Goal: Transaction & Acquisition: Purchase product/service

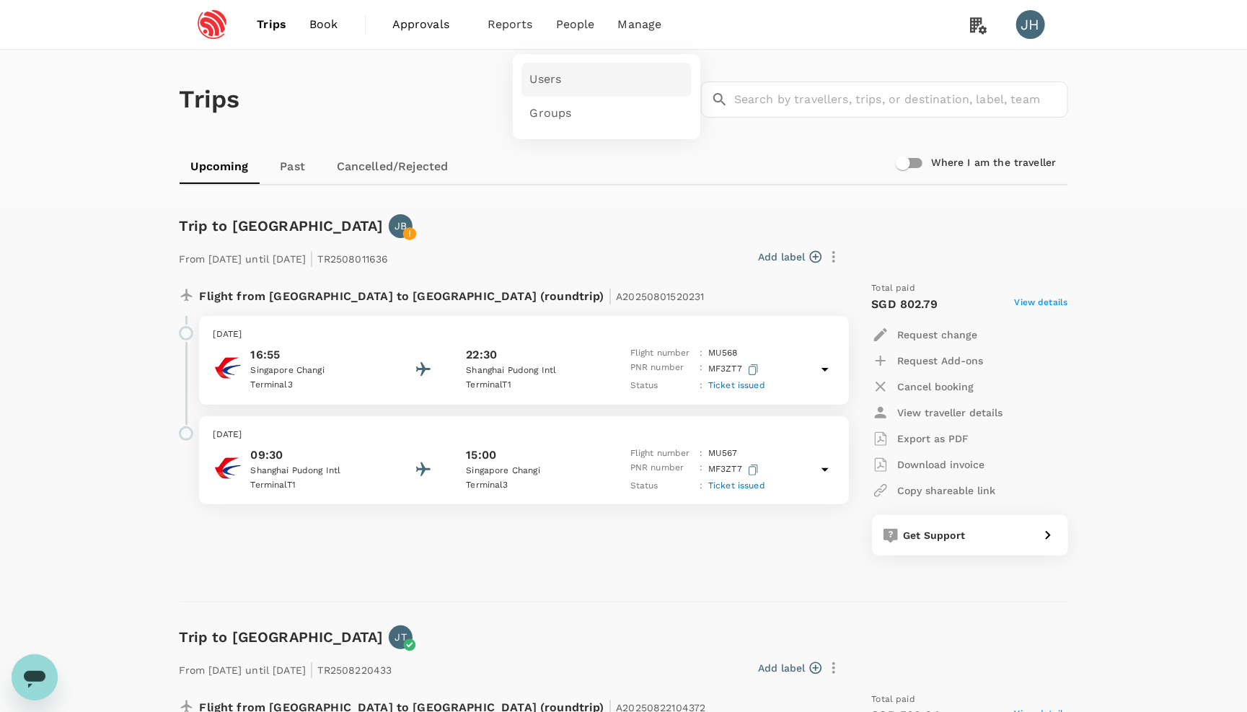
click at [575, 78] on link "Users" at bounding box center [607, 80] width 170 height 34
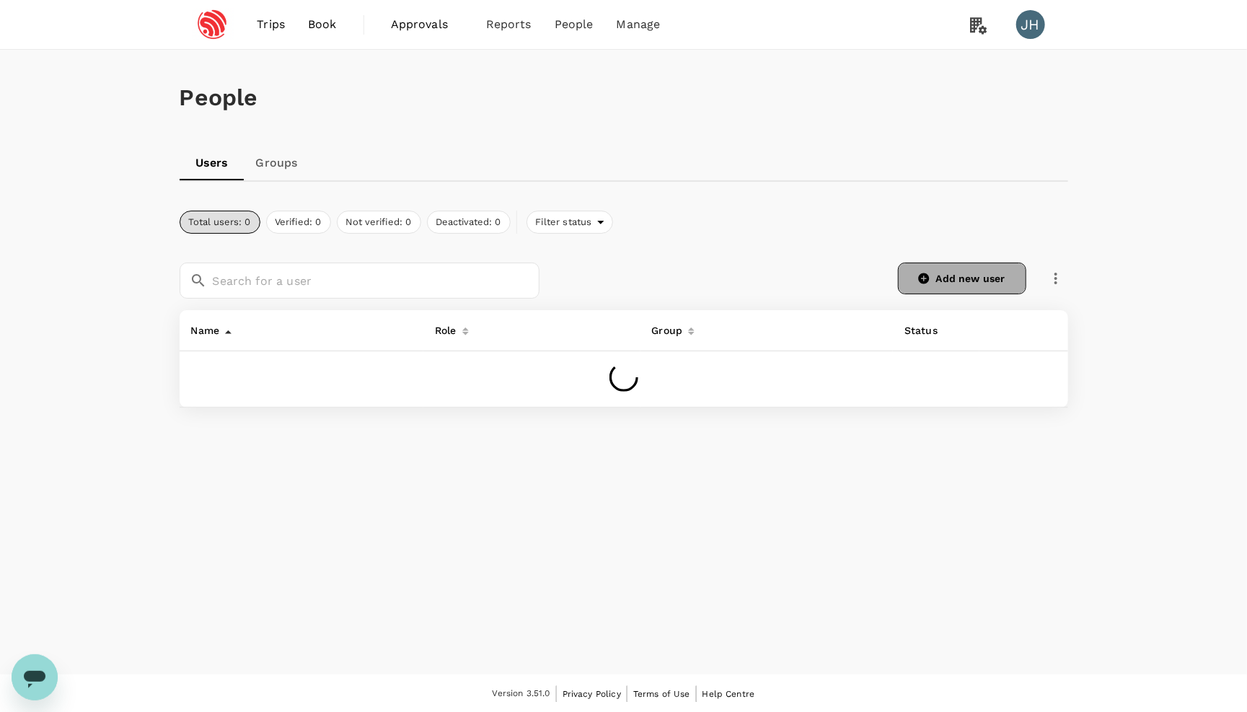
click at [898, 290] on link "Add new user" at bounding box center [962, 279] width 128 height 32
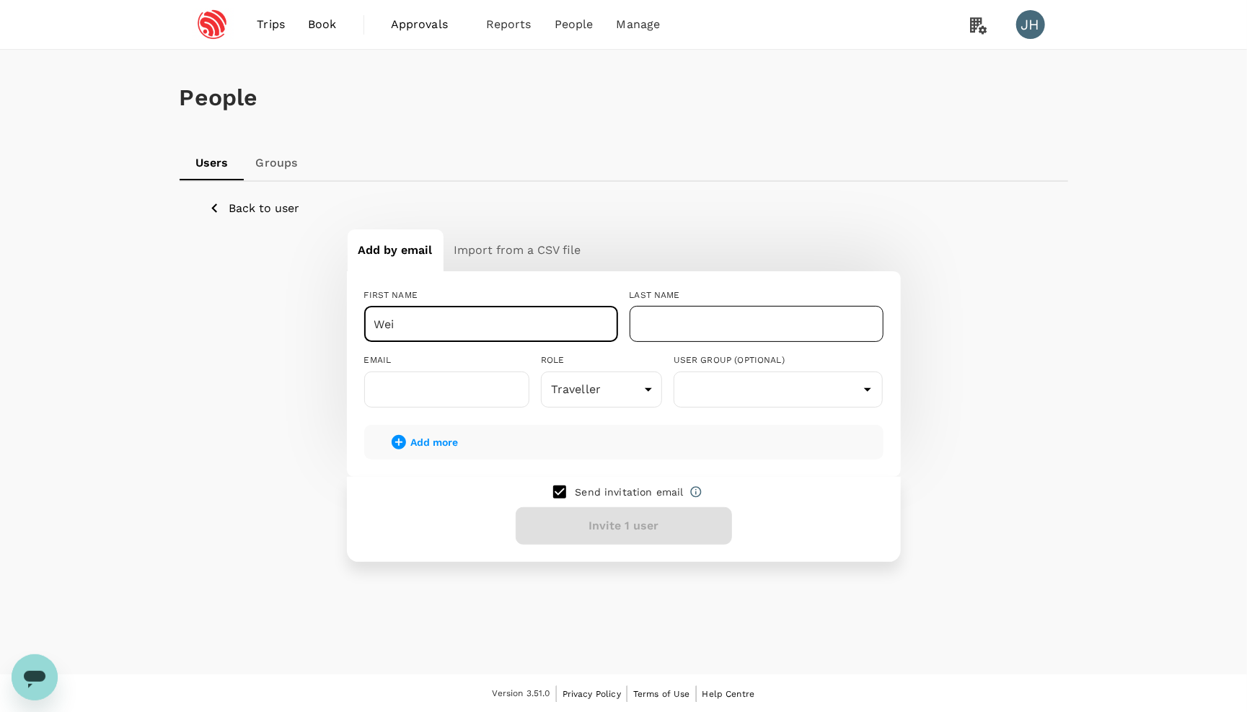
type input "Wei"
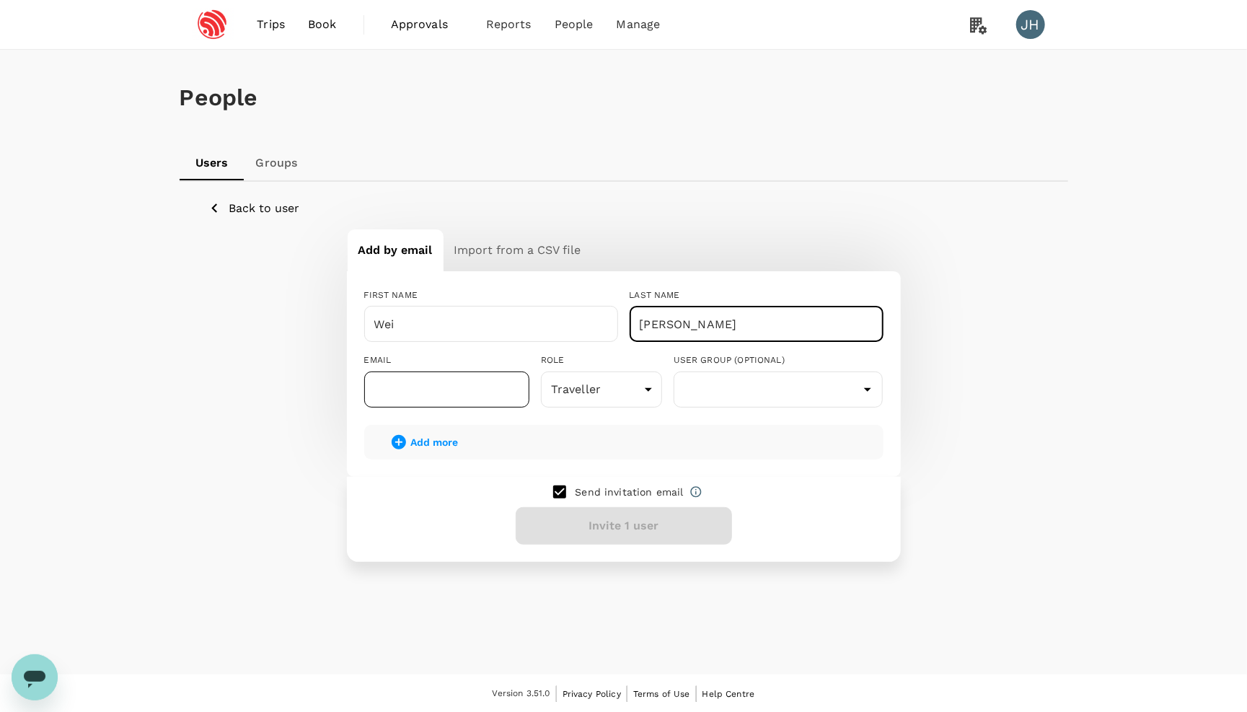
type input "[PERSON_NAME]"
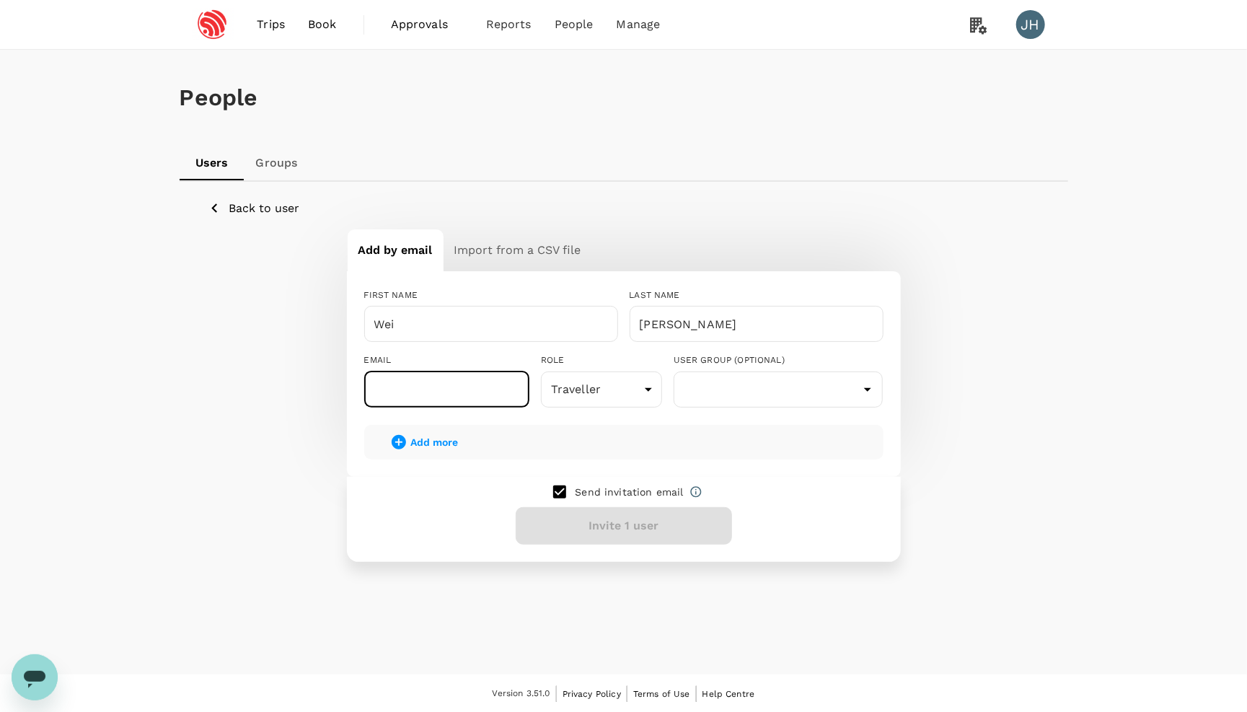
paste input "[PERSON_NAME][EMAIL_ADDRESS][DOMAIN_NAME]"
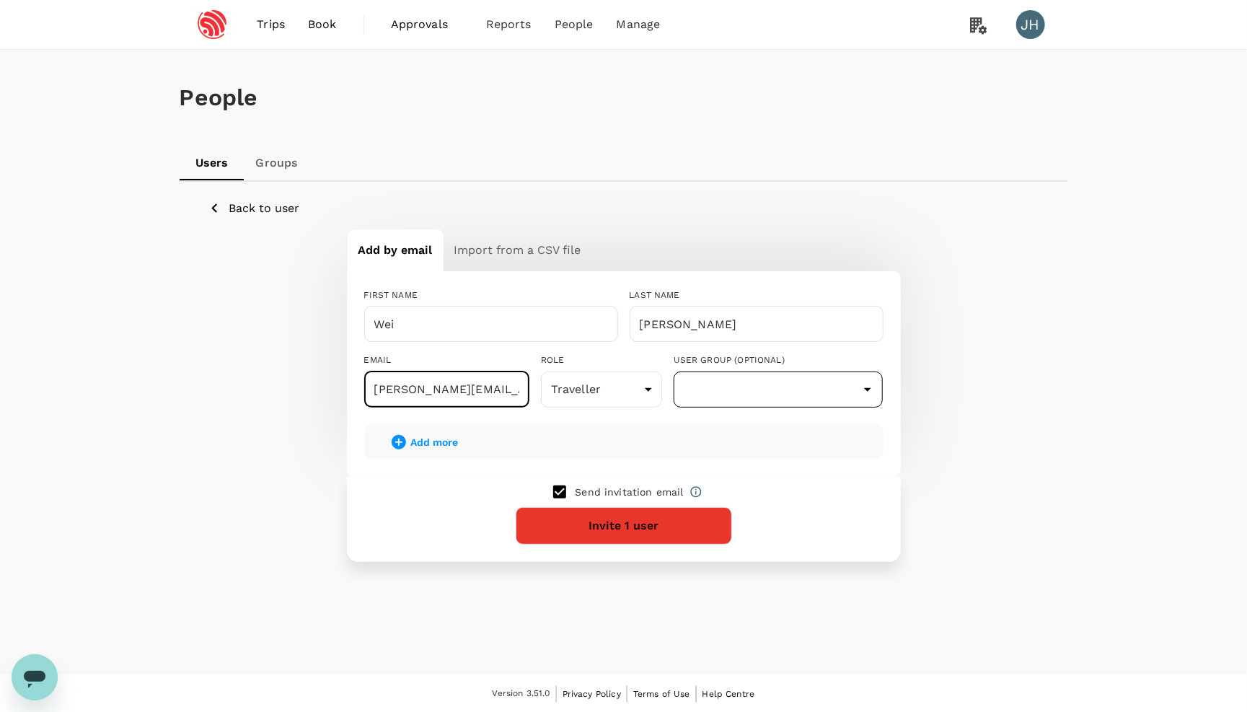
type input "[PERSON_NAME][EMAIL_ADDRESS][DOMAIN_NAME]"
click at [751, 391] on input "text" at bounding box center [778, 389] width 203 height 27
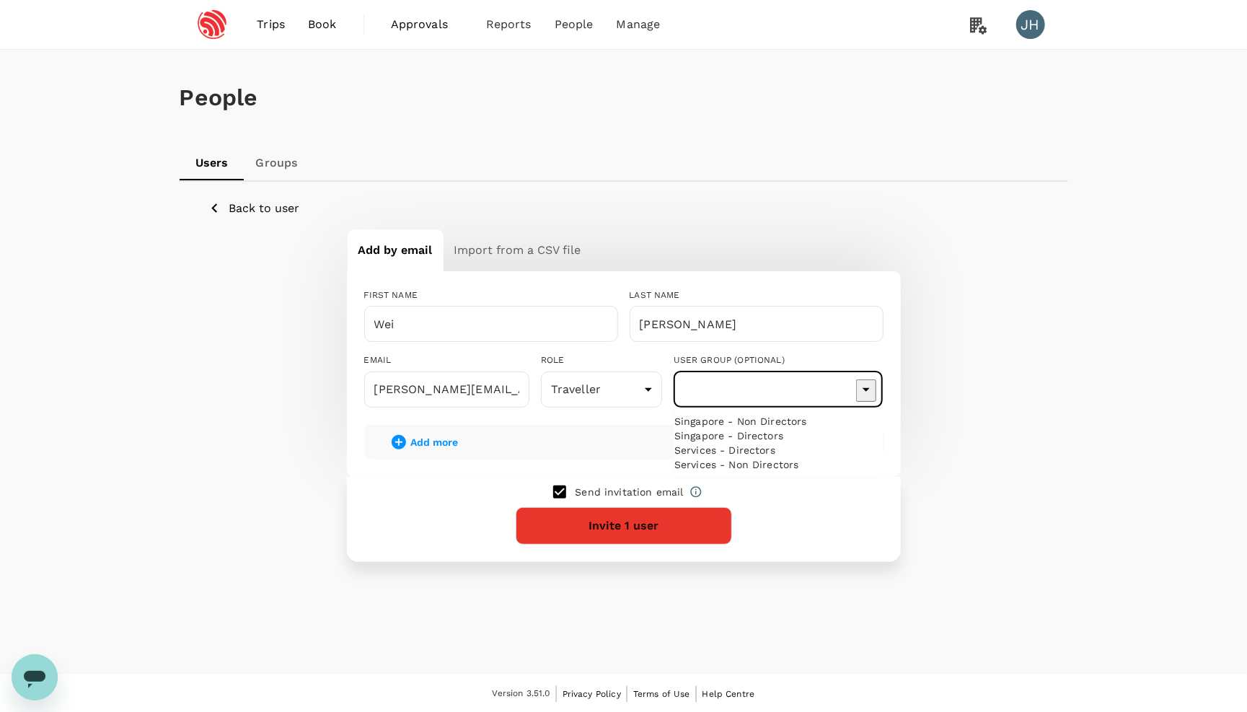
click at [751, 429] on li "Singapore - Non Directors" at bounding box center [779, 421] width 208 height 14
type input "Singapore - Non Directors"
click at [669, 530] on button "Invite 1 user" at bounding box center [624, 526] width 216 height 38
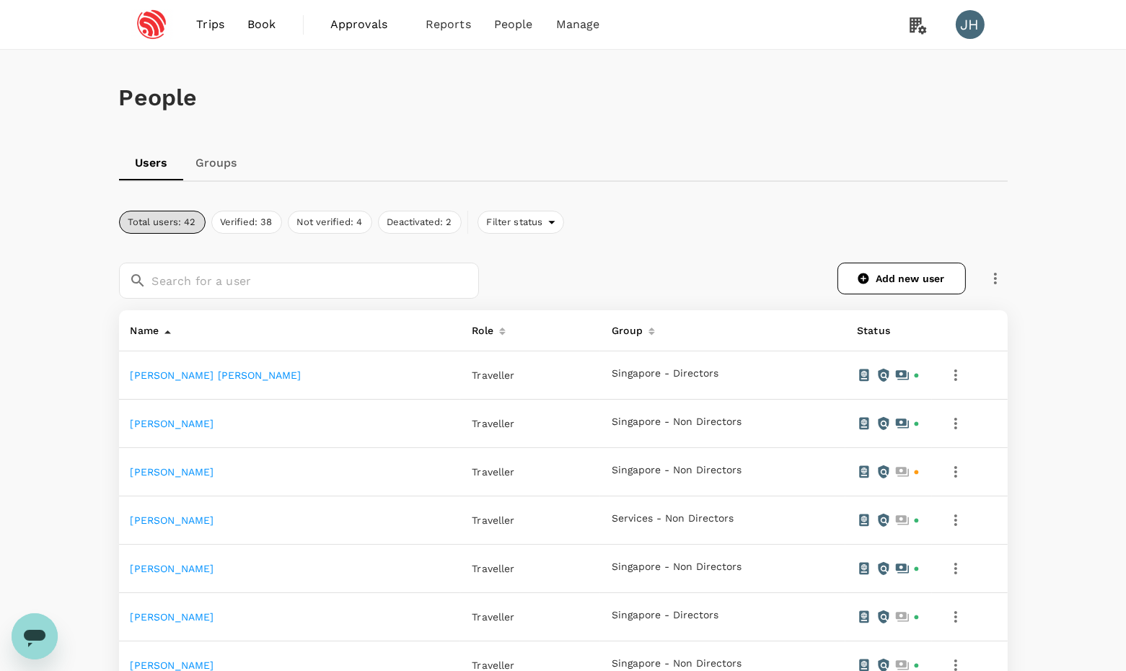
click at [261, 20] on span "Book" at bounding box center [261, 24] width 29 height 17
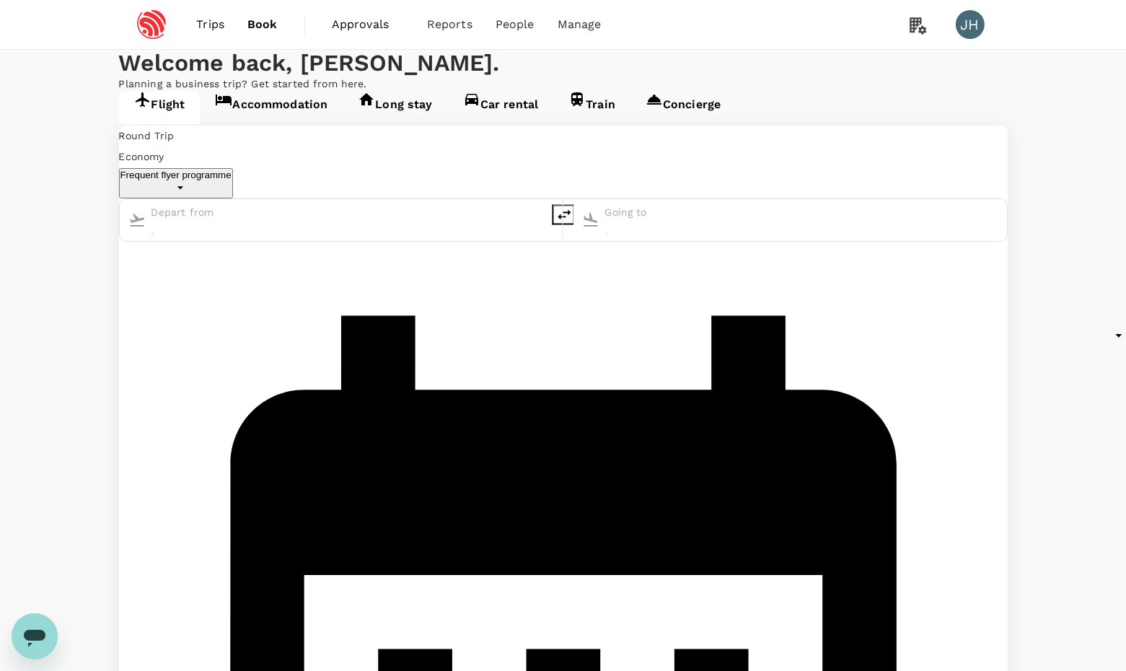
click at [275, 237] on div at bounding box center [210, 216] width 129 height 41
type input "Singapore Changi (SIN)"
type input "Shanghai, China (any)"
type input "Singapore Changi (SIN)"
type input "Shanghai, China (any)"
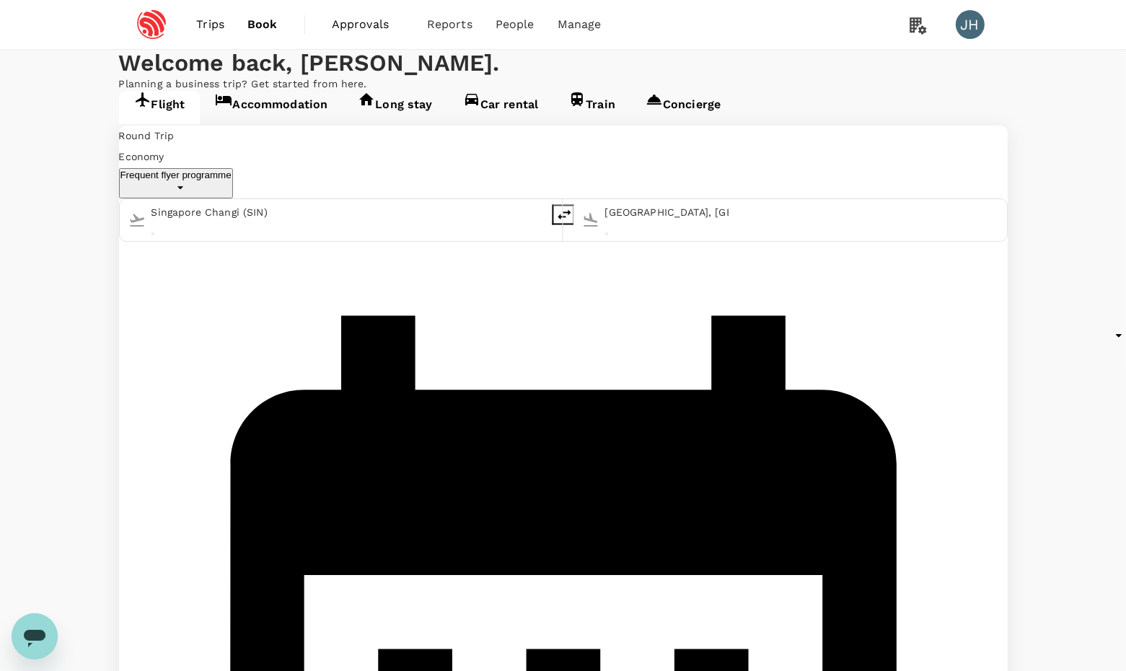
click at [275, 223] on input "Singapore Changi (SIN)" at bounding box center [212, 212] width 123 height 21
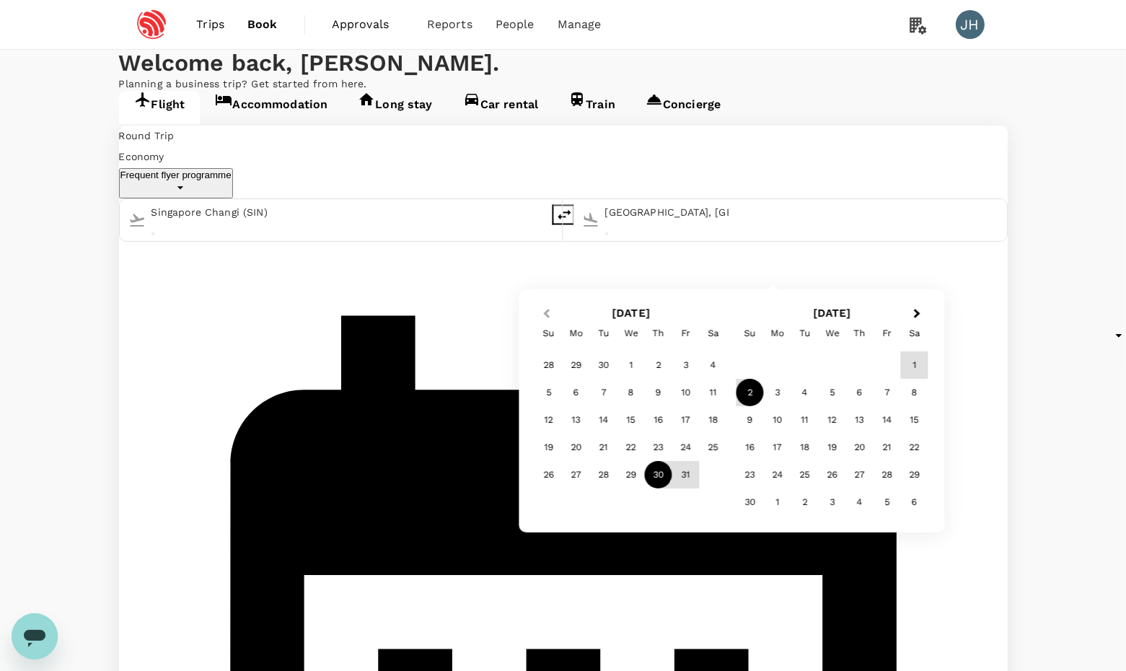
click at [544, 309] on button "Previous Month" at bounding box center [545, 314] width 23 height 23
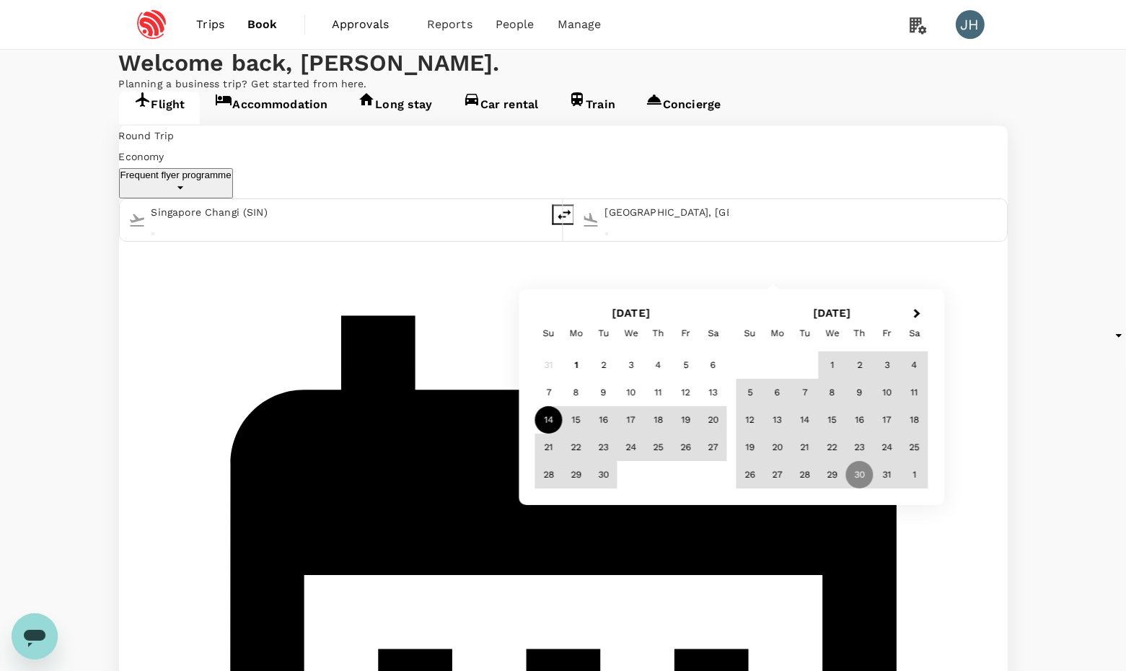
click at [554, 416] on div "14" at bounding box center [548, 419] width 27 height 27
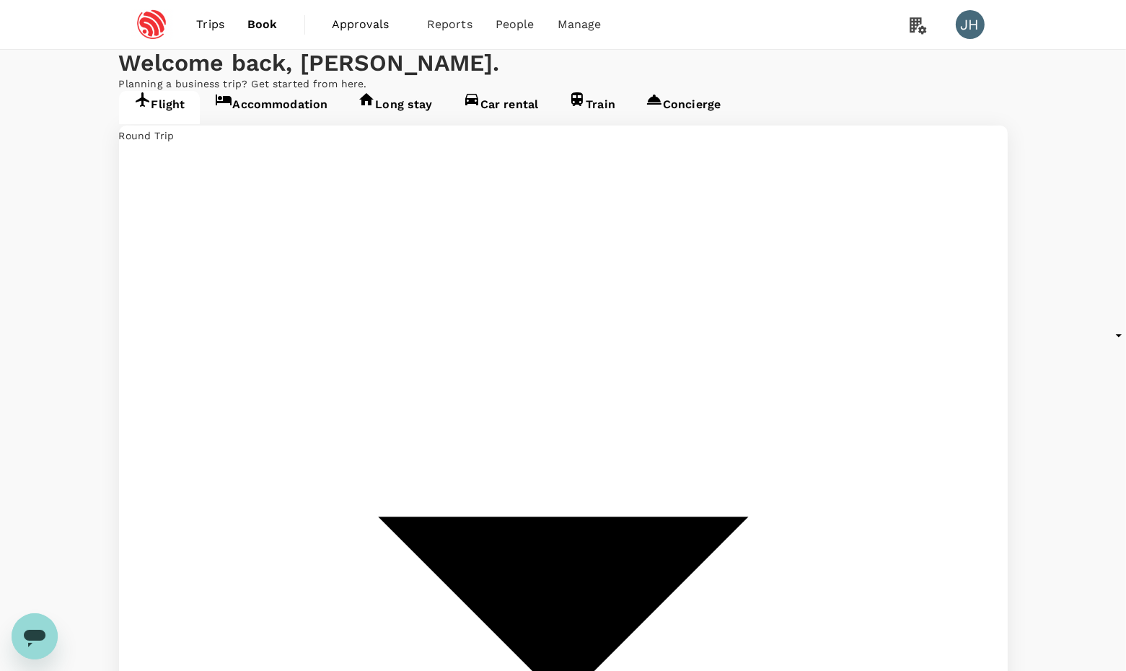
type input "oneway"
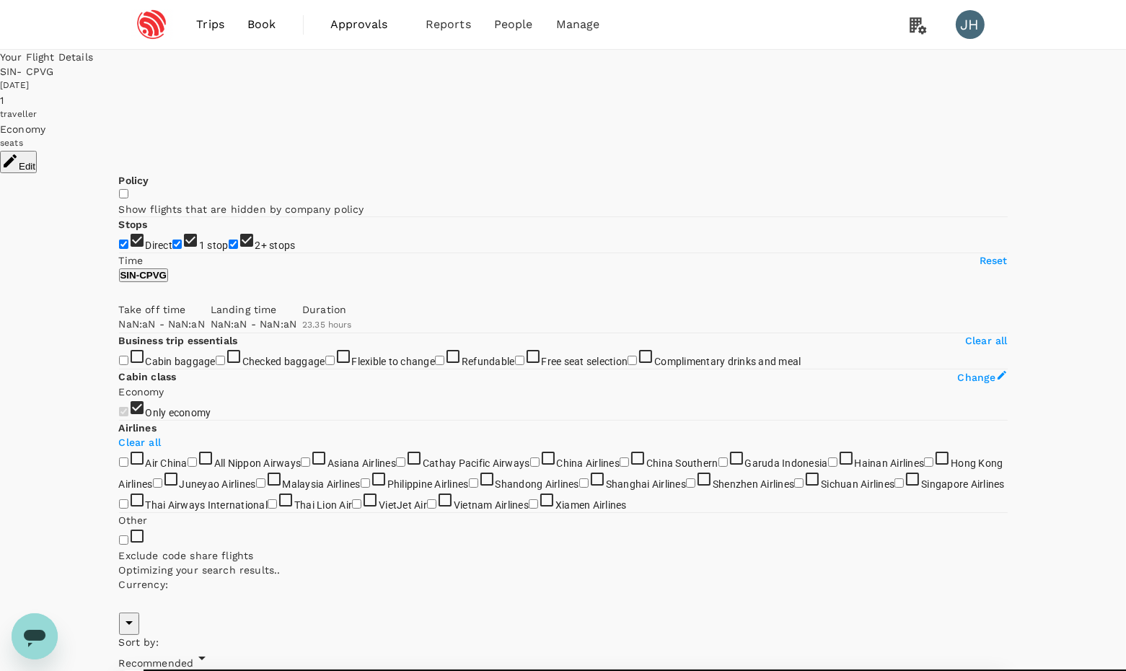
type input "SGD"
type input "1440"
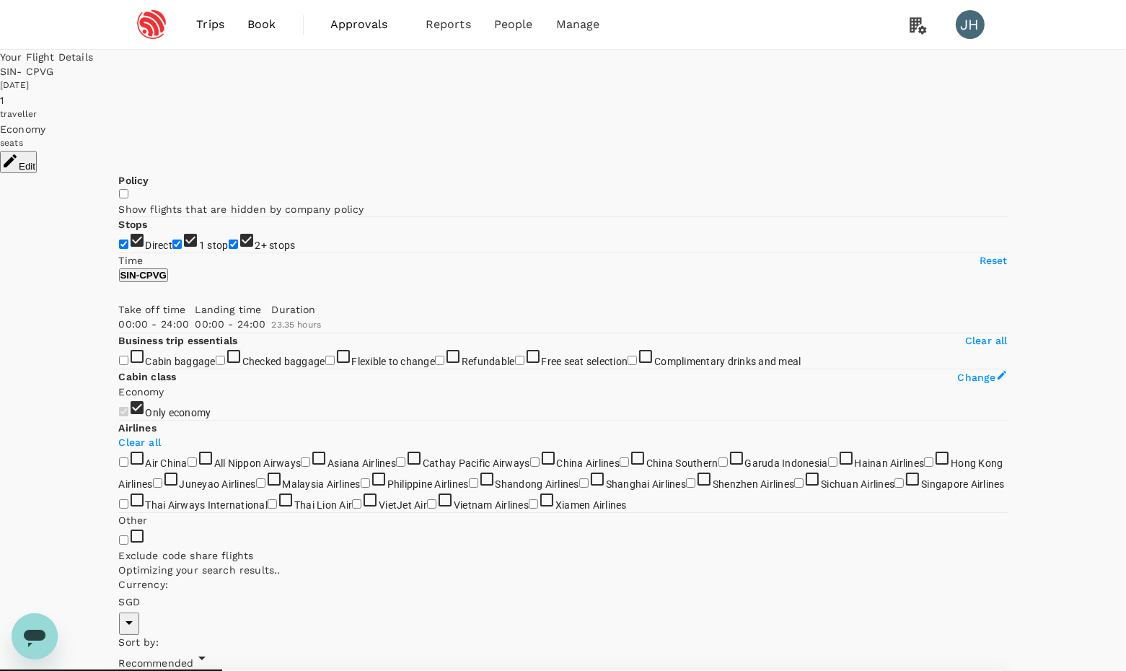
click at [229, 249] on input "2+ stops" at bounding box center [233, 244] width 9 height 9
checkbox input "false"
click at [172, 249] on input "1 stop" at bounding box center [176, 244] width 9 height 9
checkbox input "false"
type input "SGD"
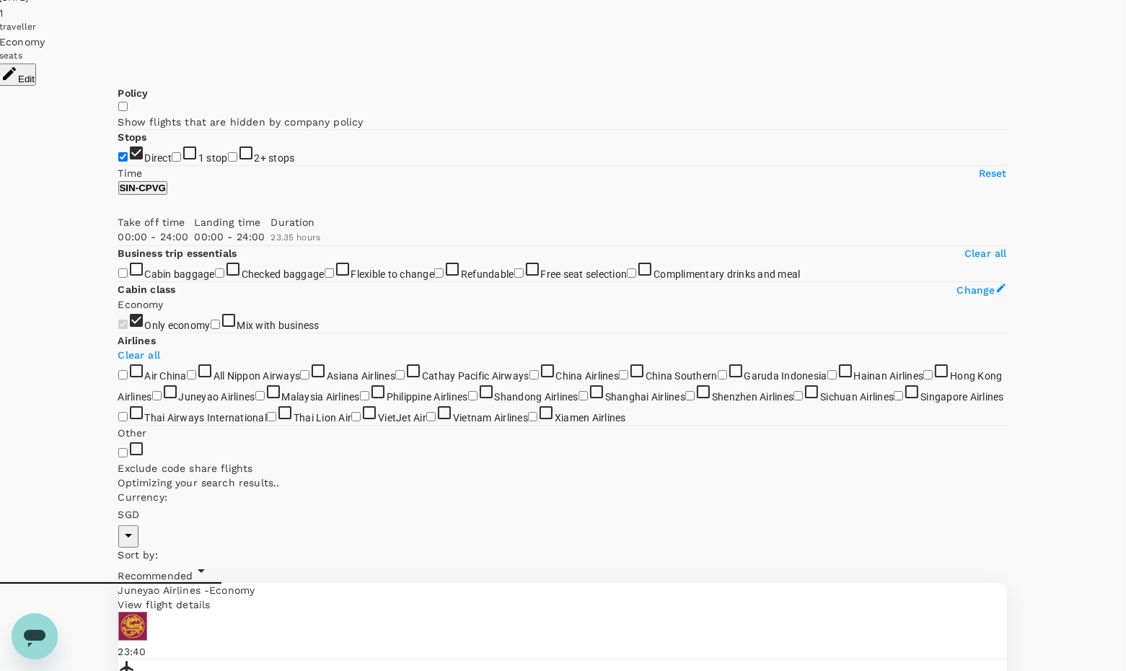
scroll to position [87, 0]
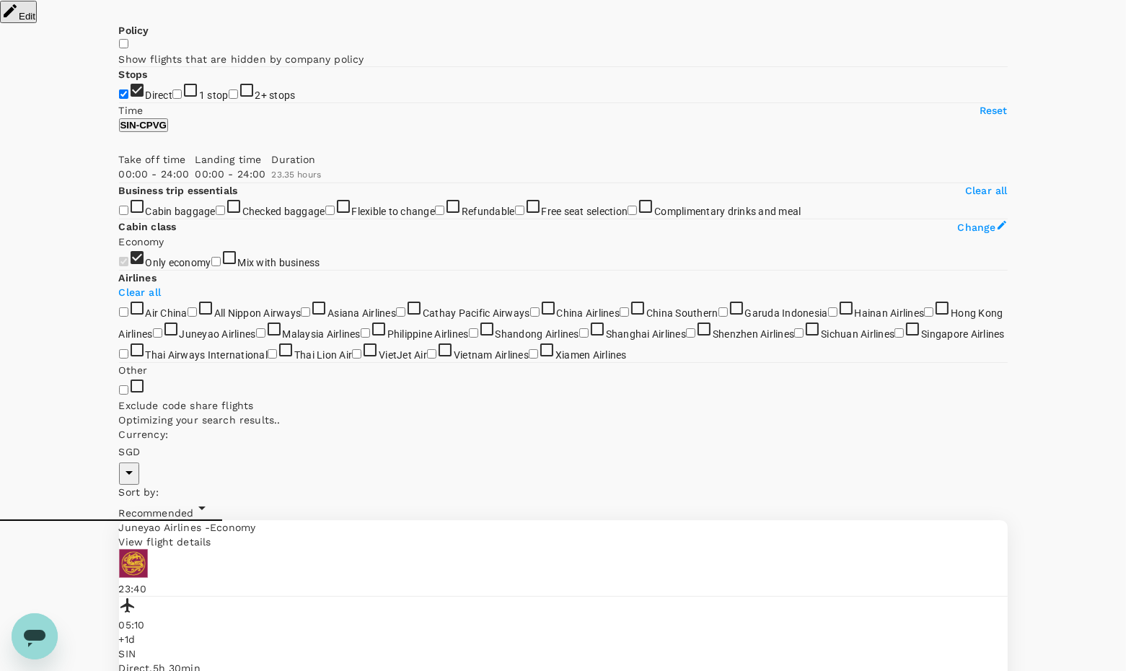
type input "1790"
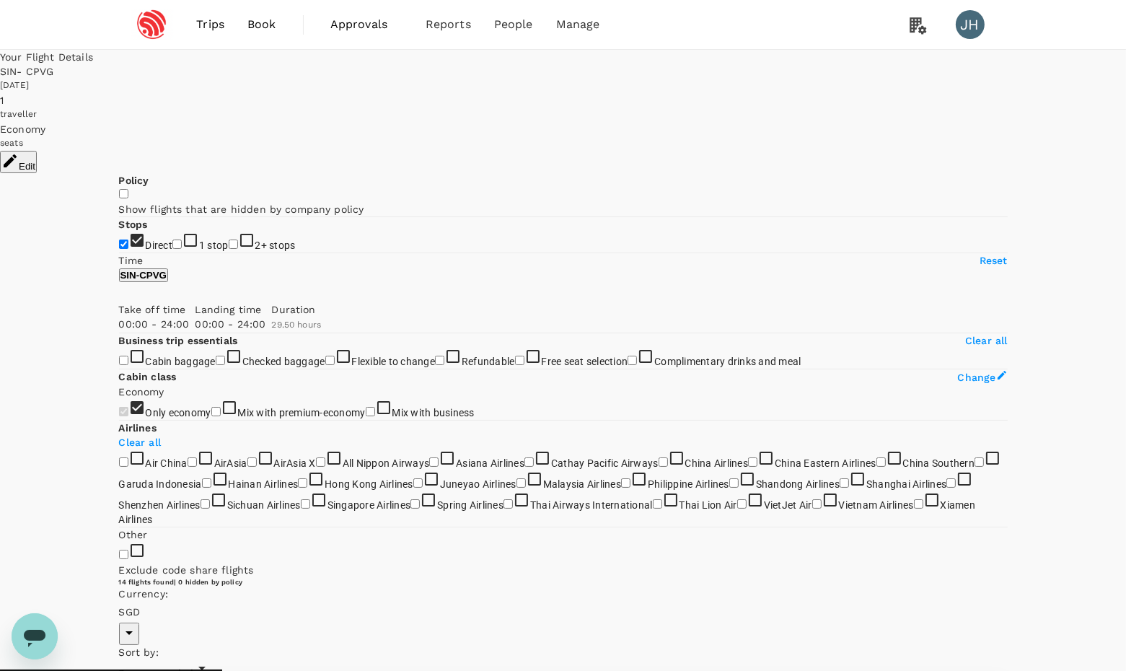
scroll to position [0, 0]
click at [194, 667] on span "Recommended" at bounding box center [156, 673] width 75 height 12
click at [254, 22] on span "Book" at bounding box center [261, 24] width 29 height 17
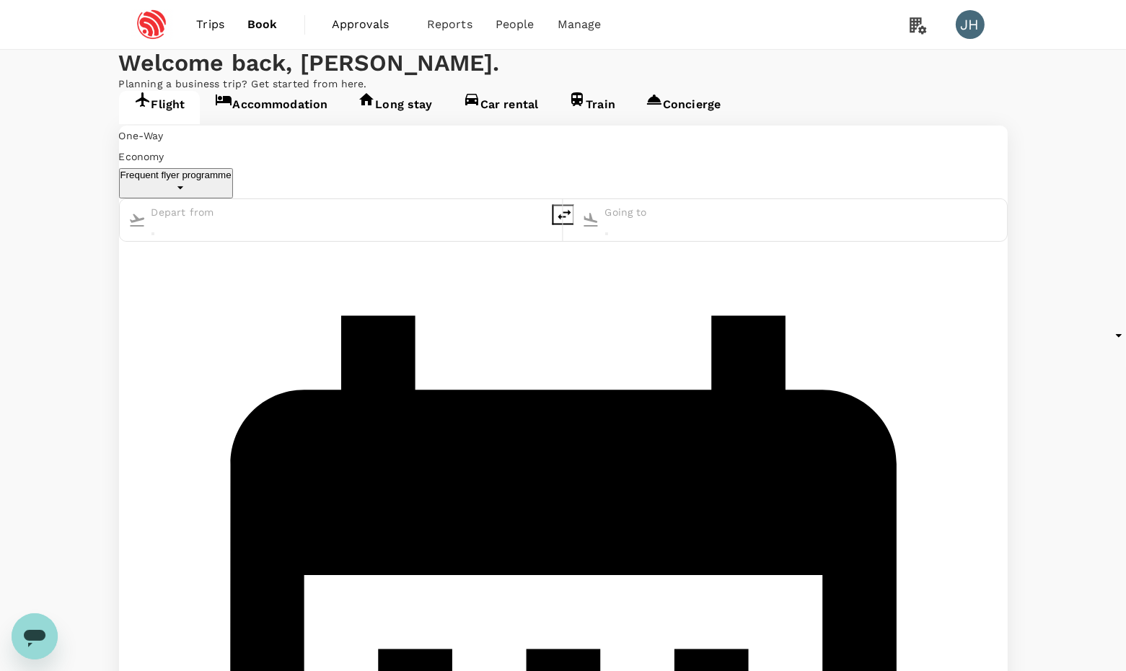
type input "Singapore Changi (SIN)"
type input "Shanghai, China (any)"
type input "Singapore Changi (SIN)"
type input "Shanghai, China (any)"
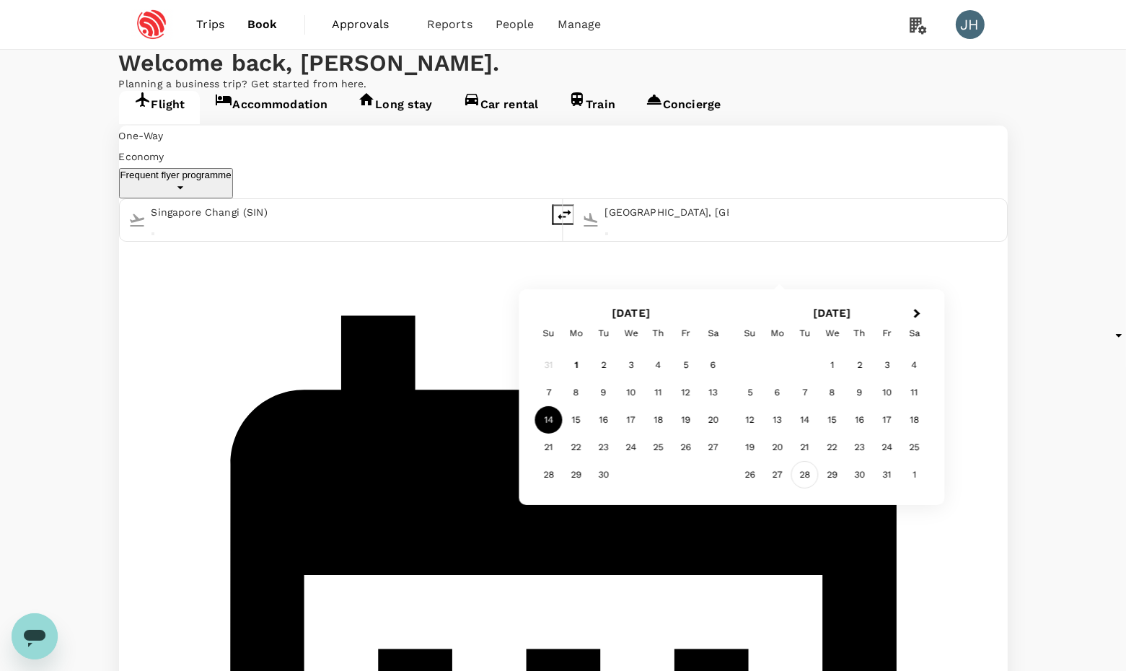
click at [804, 469] on div "28" at bounding box center [804, 474] width 27 height 27
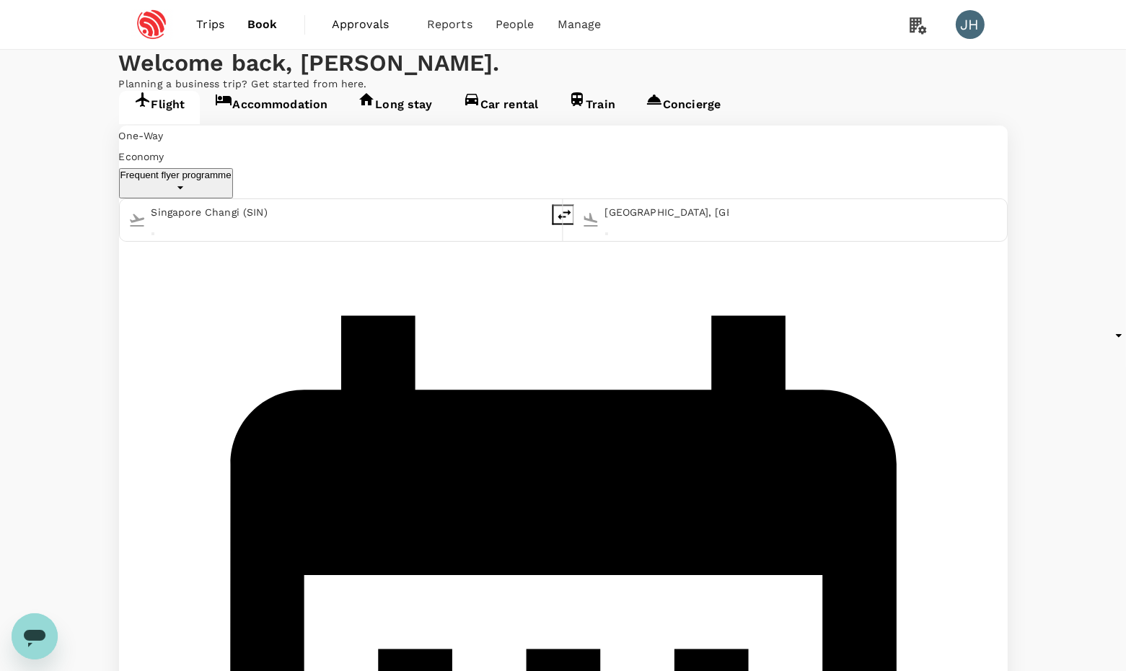
type input "roundtrip"
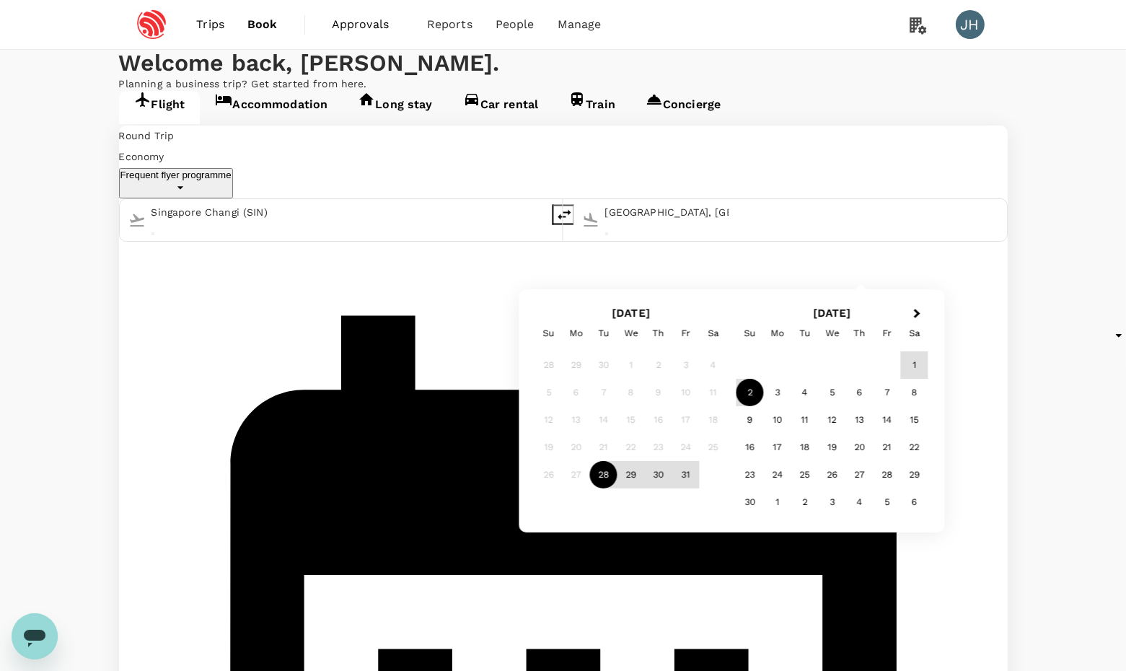
click at [746, 390] on div "2" at bounding box center [750, 392] width 27 height 27
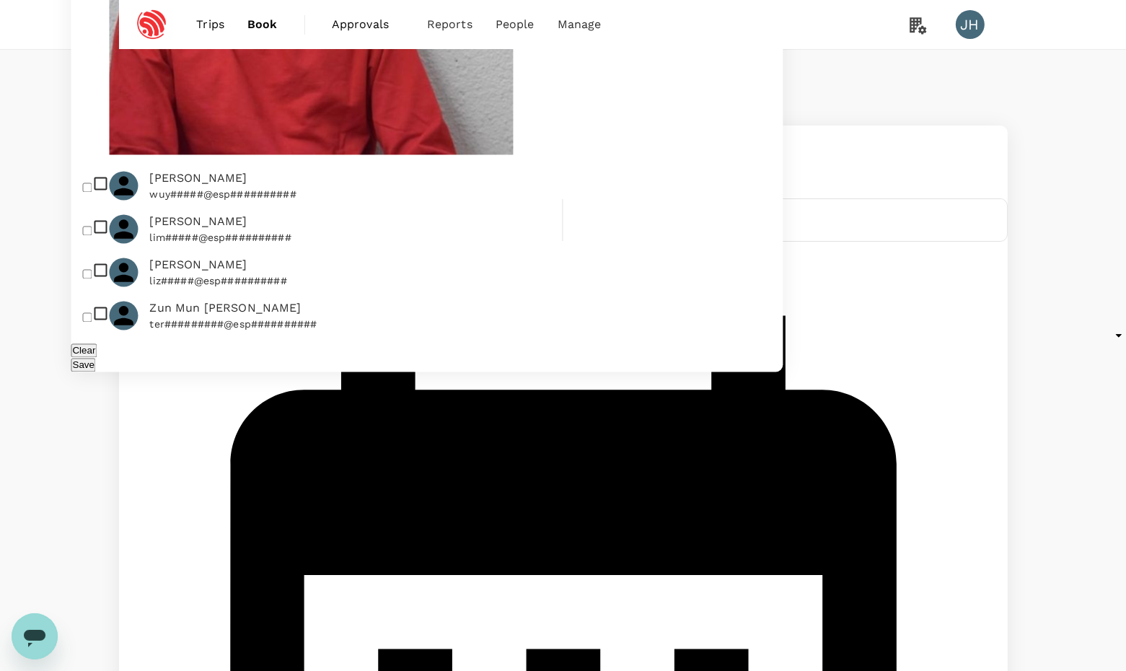
type input "zhang"
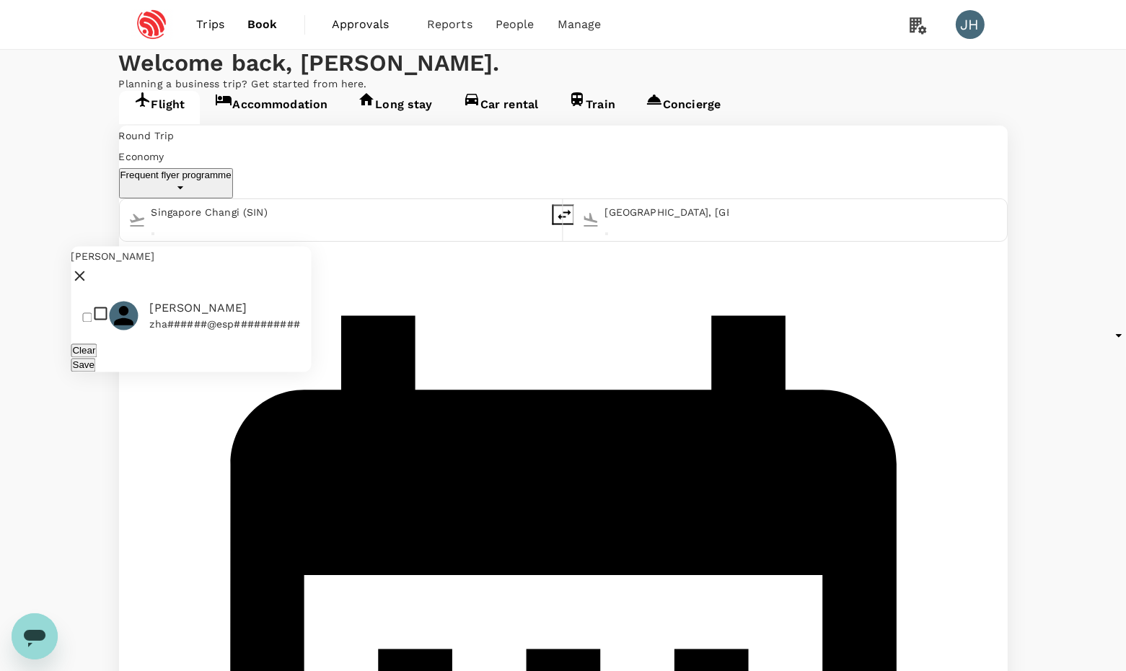
click at [250, 299] on span "Wei Zhang" at bounding box center [225, 307] width 150 height 17
checkbox input "true"
click at [305, 359] on div "Save" at bounding box center [191, 364] width 240 height 14
click at [96, 358] on button "Save" at bounding box center [83, 365] width 25 height 14
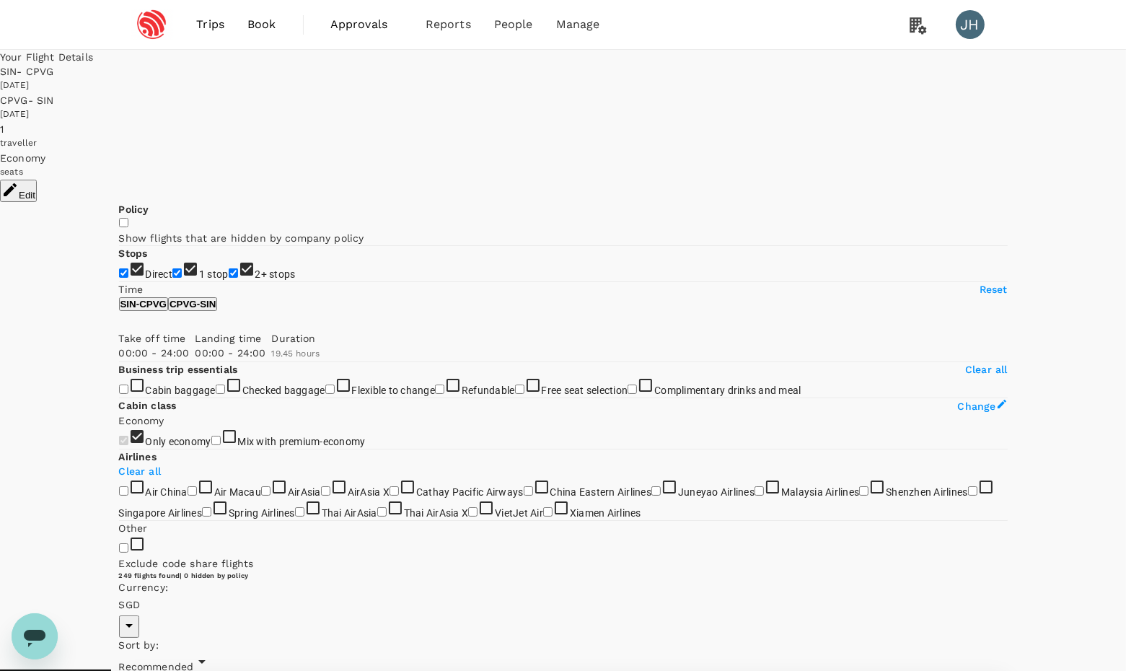
click at [229, 278] on input "2+ stops" at bounding box center [233, 272] width 9 height 9
checkbox input "false"
click at [172, 268] on input "1 stop" at bounding box center [176, 272] width 9 height 9
checkbox input "false"
type input "SGD"
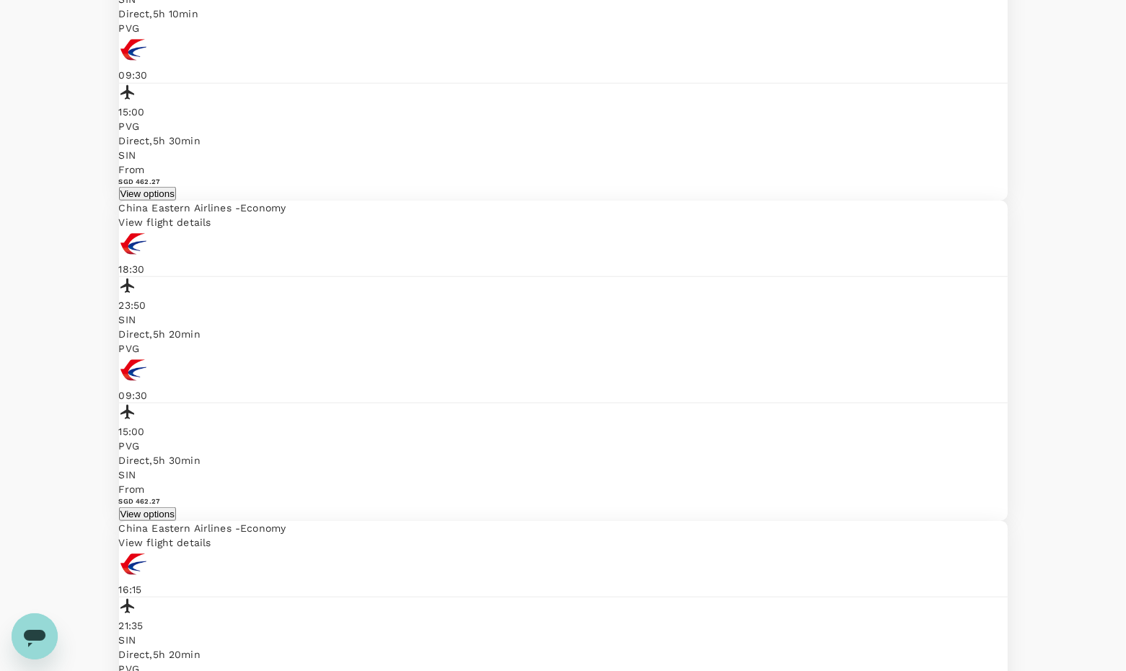
scroll to position [1672, 0]
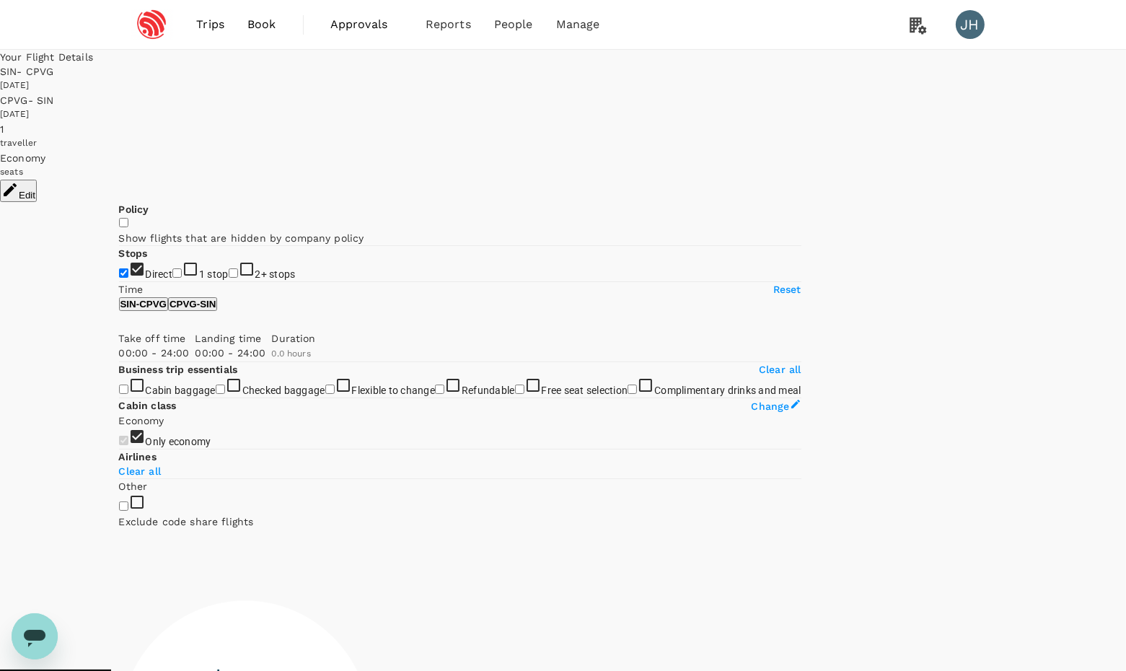
click at [37, 180] on button "Edit" at bounding box center [18, 191] width 37 height 22
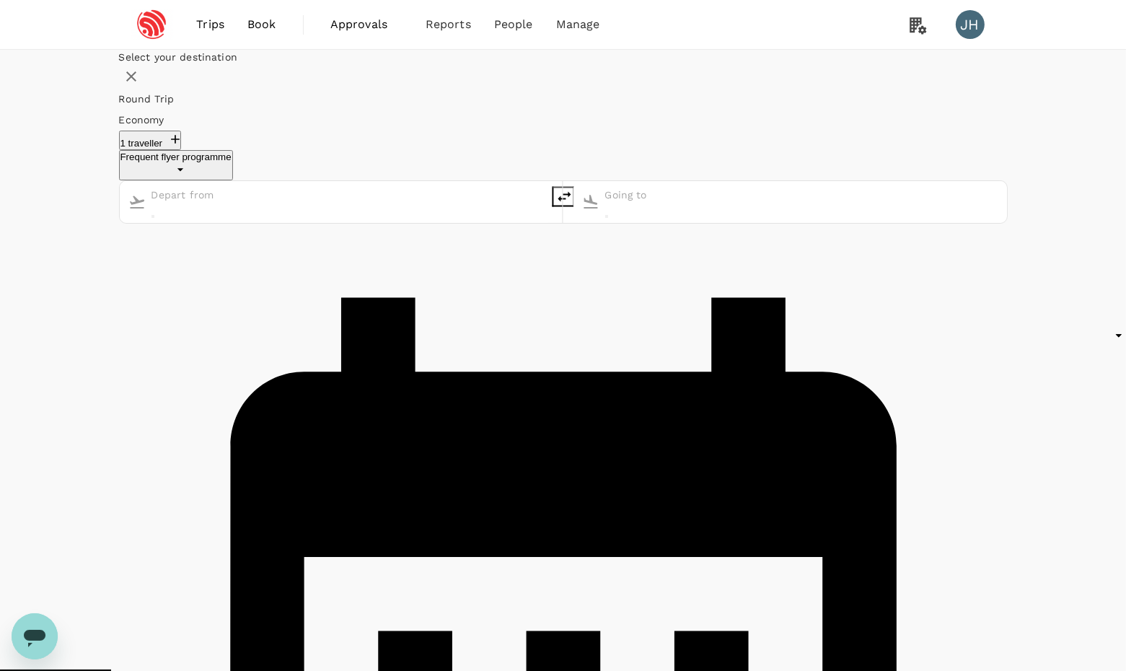
type input "Singapore Changi (SIN)"
type input "Shanghai, China (any)"
click at [182, 150] on button "1 traveller" at bounding box center [150, 140] width 63 height 19
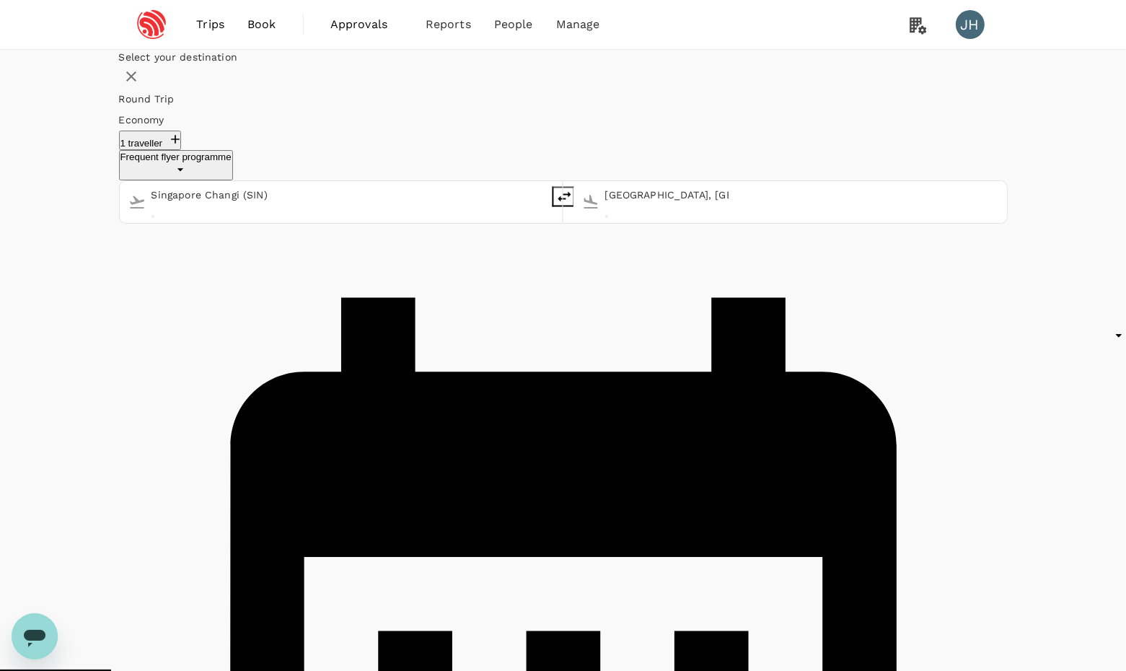
checkbox input "false"
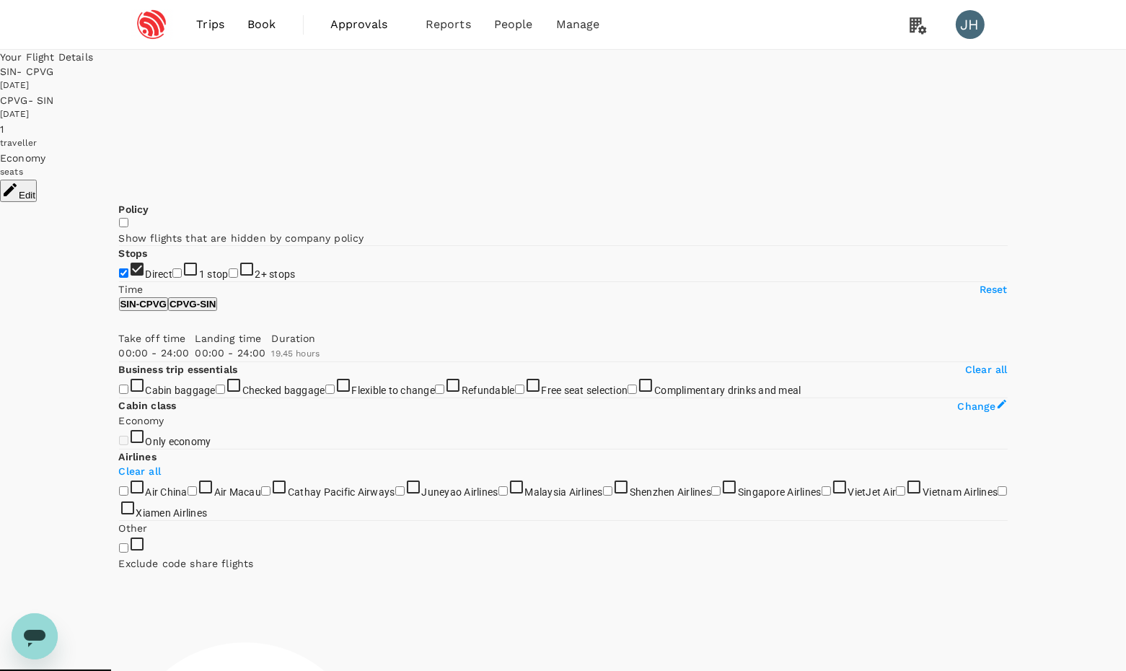
type input "1185"
checkbox input "true"
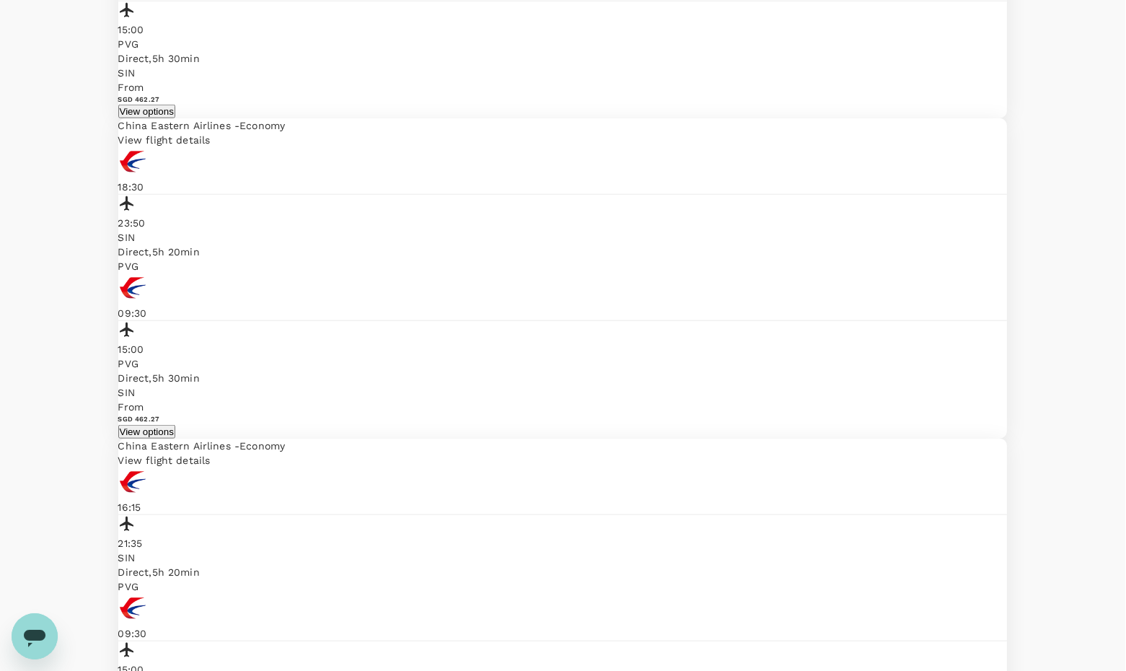
scroll to position [1754, 0]
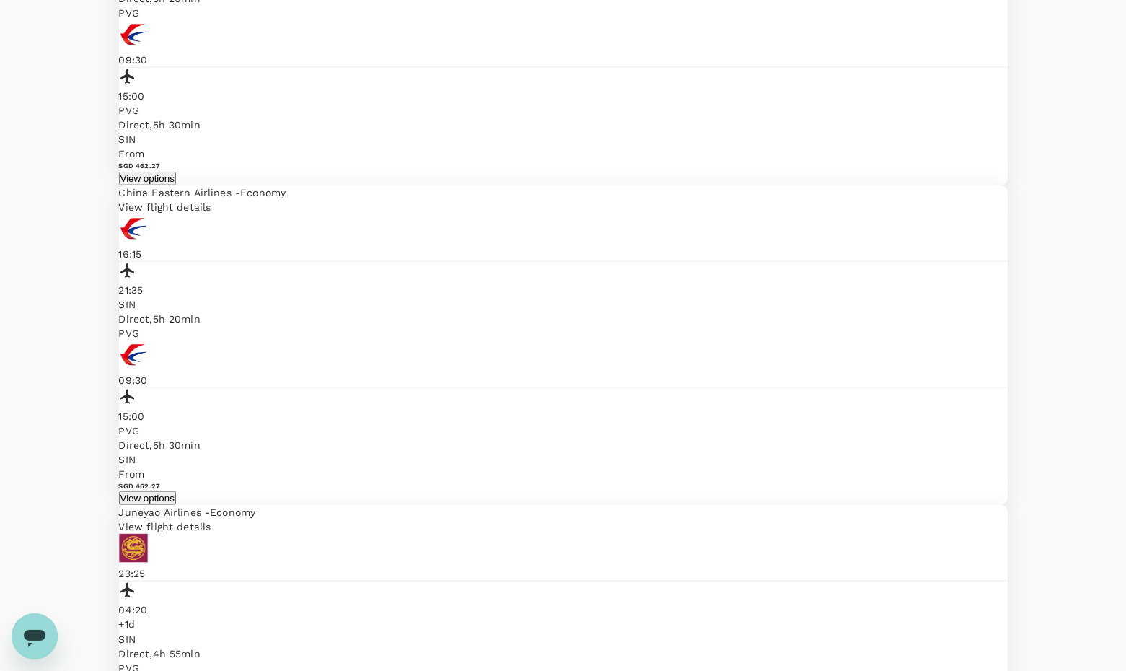
scroll to position [2008, 0]
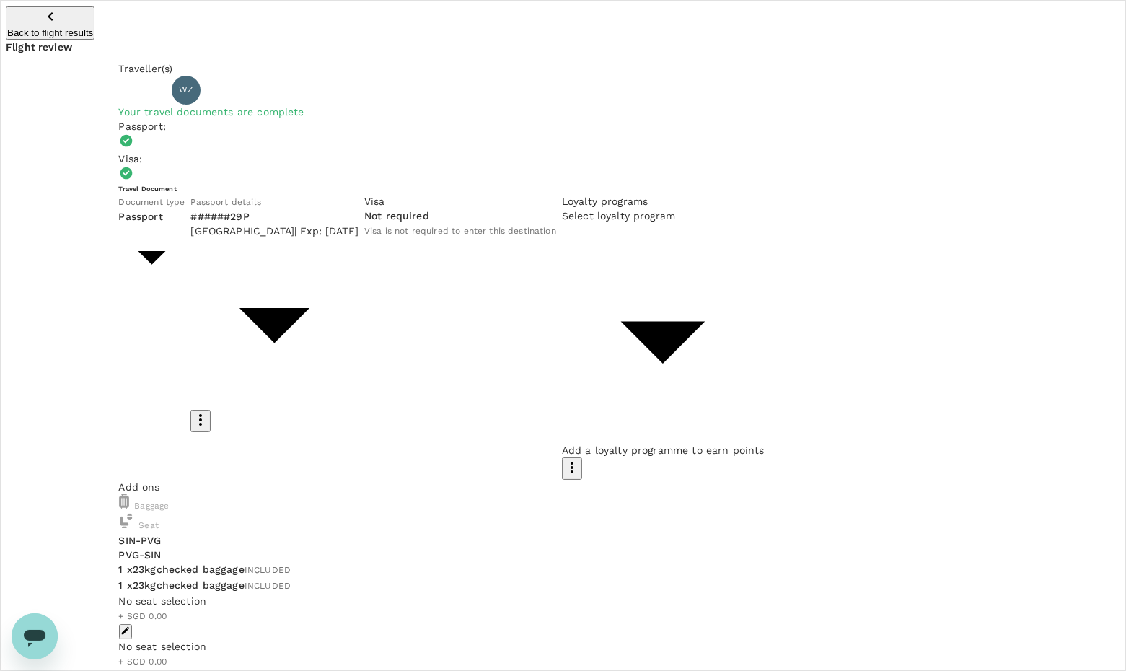
type input "426493ae-c4f7-4738-a505-75ca720f09a4"
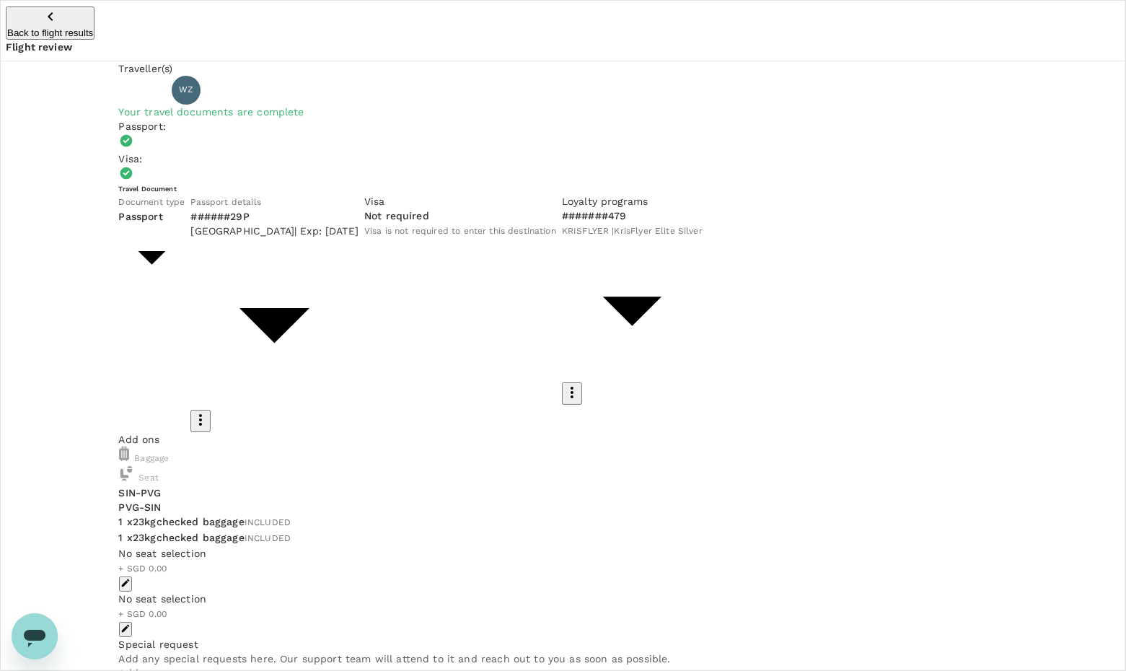
click at [42, 15] on icon "button" at bounding box center [50, 16] width 17 height 17
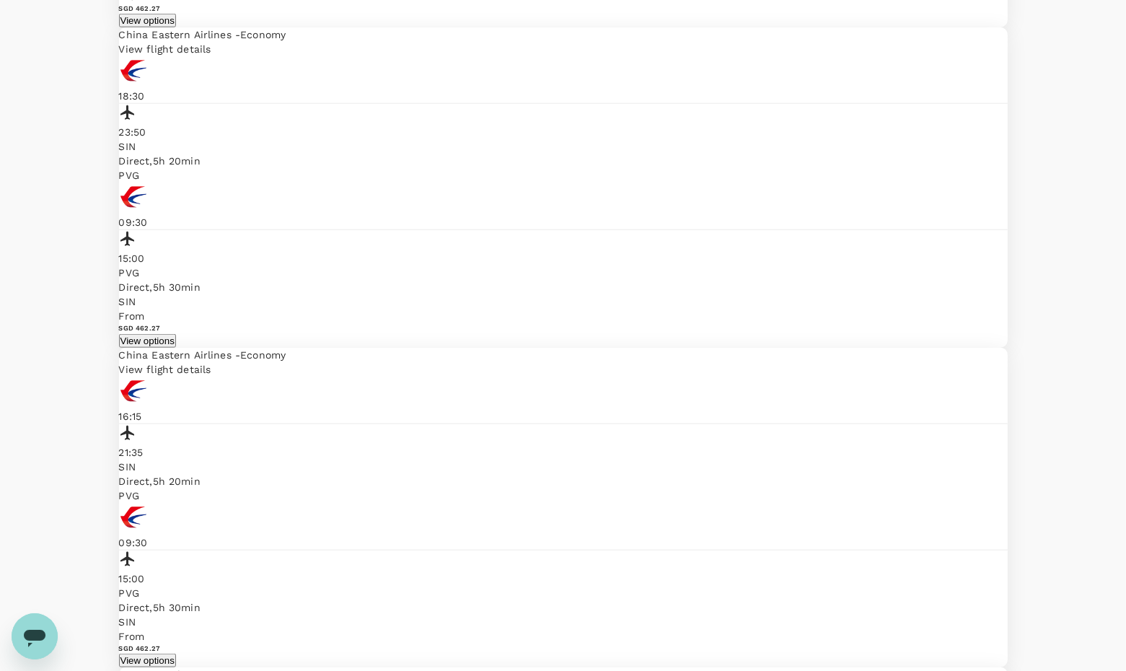
scroll to position [1970, 0]
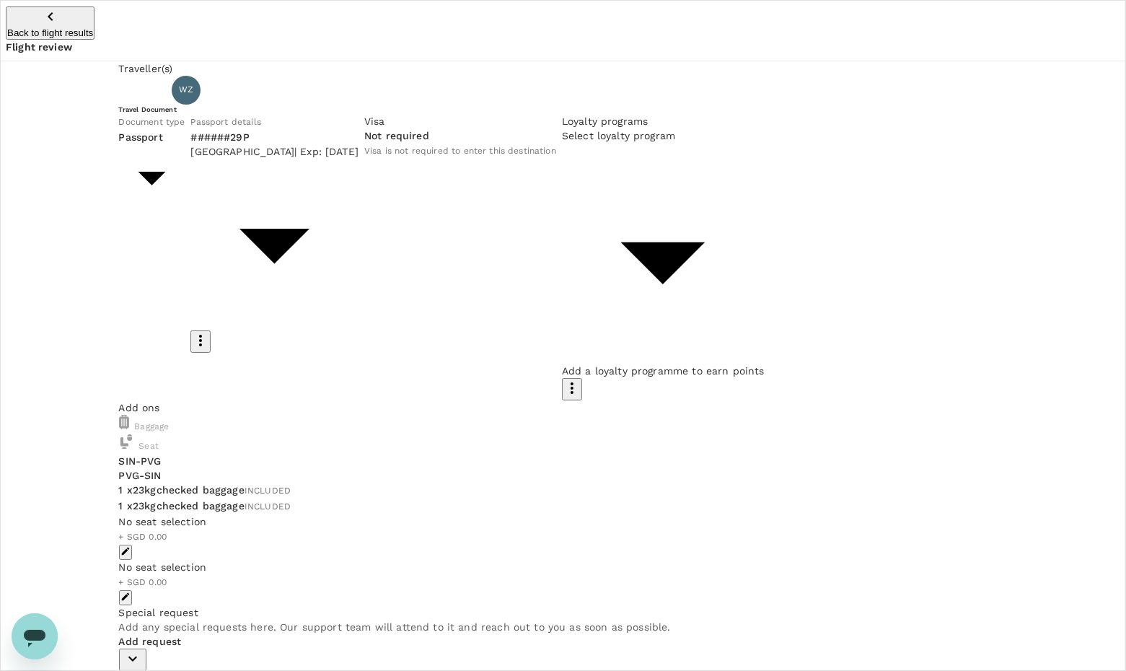
type input "426493ae-c4f7-4738-a505-75ca720f09a4"
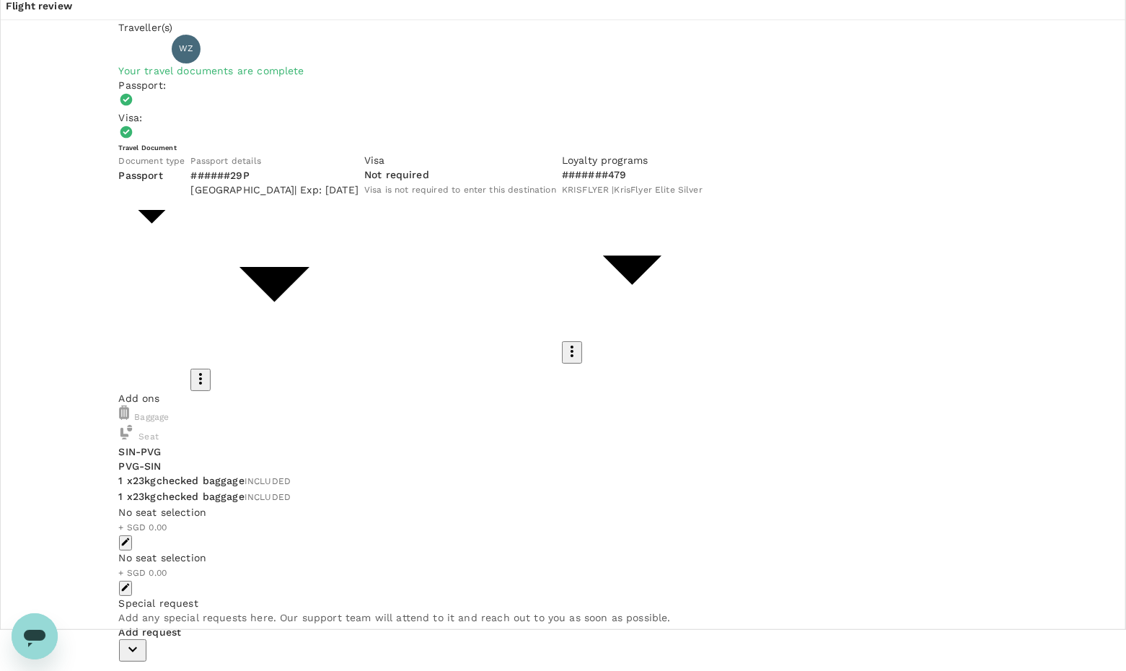
scroll to position [40, 0]
drag, startPoint x: 830, startPoint y: 449, endPoint x: 886, endPoint y: 571, distance: 134.3
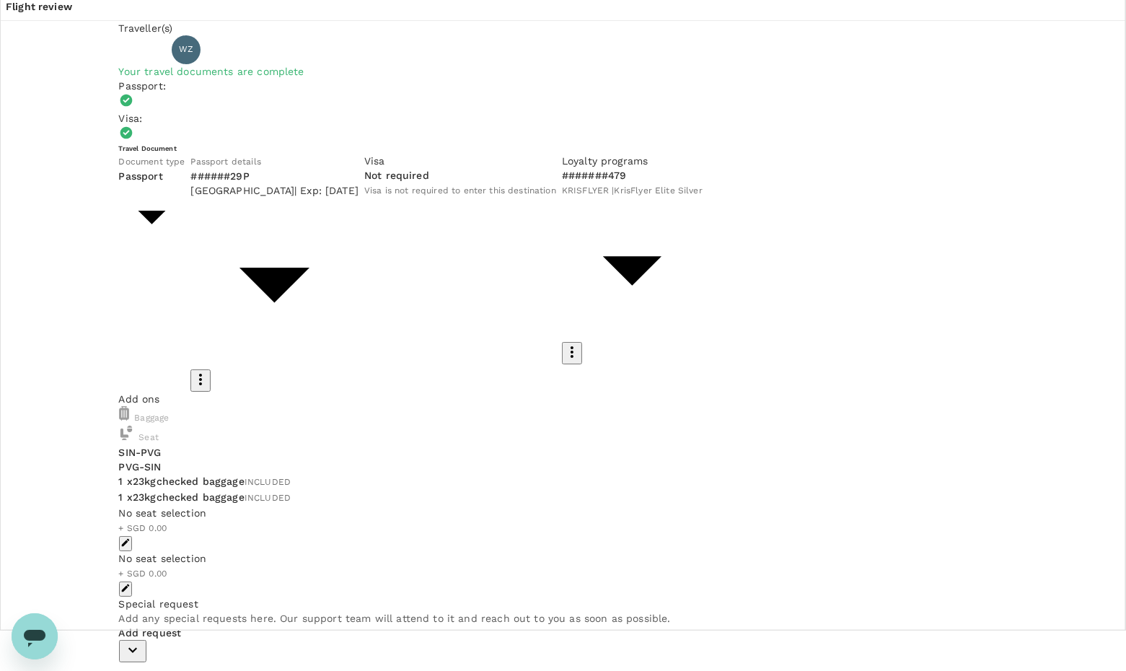
type input "9fc067b0-e79f-4982-8019-52d479dd140a"
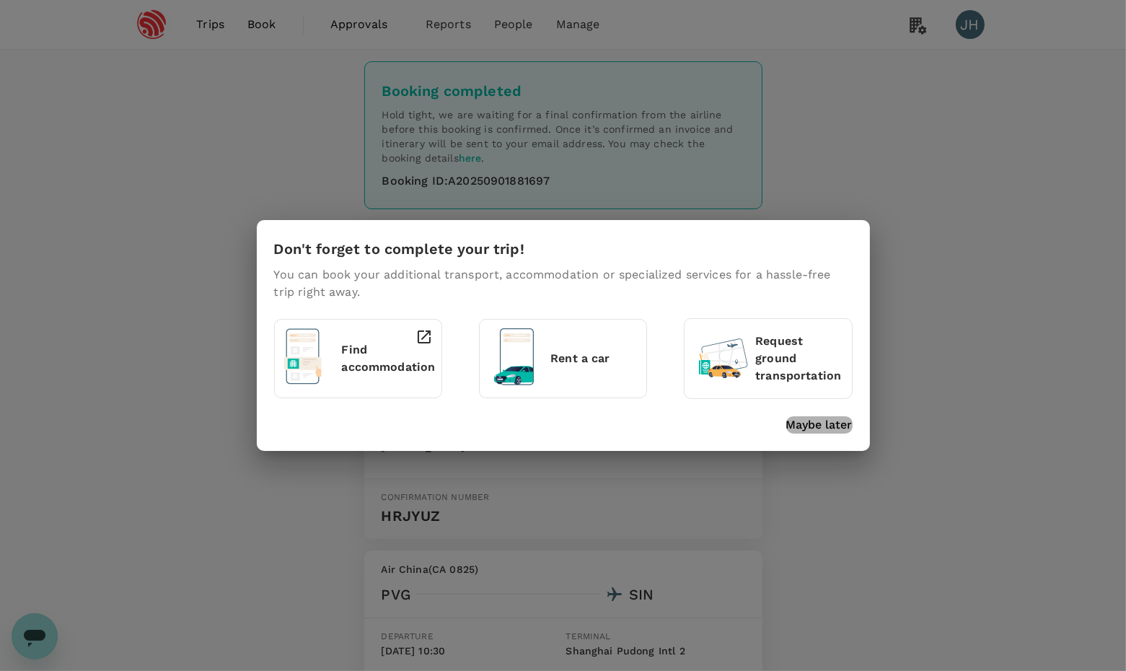
click at [812, 427] on p "Maybe later" at bounding box center [819, 424] width 66 height 17
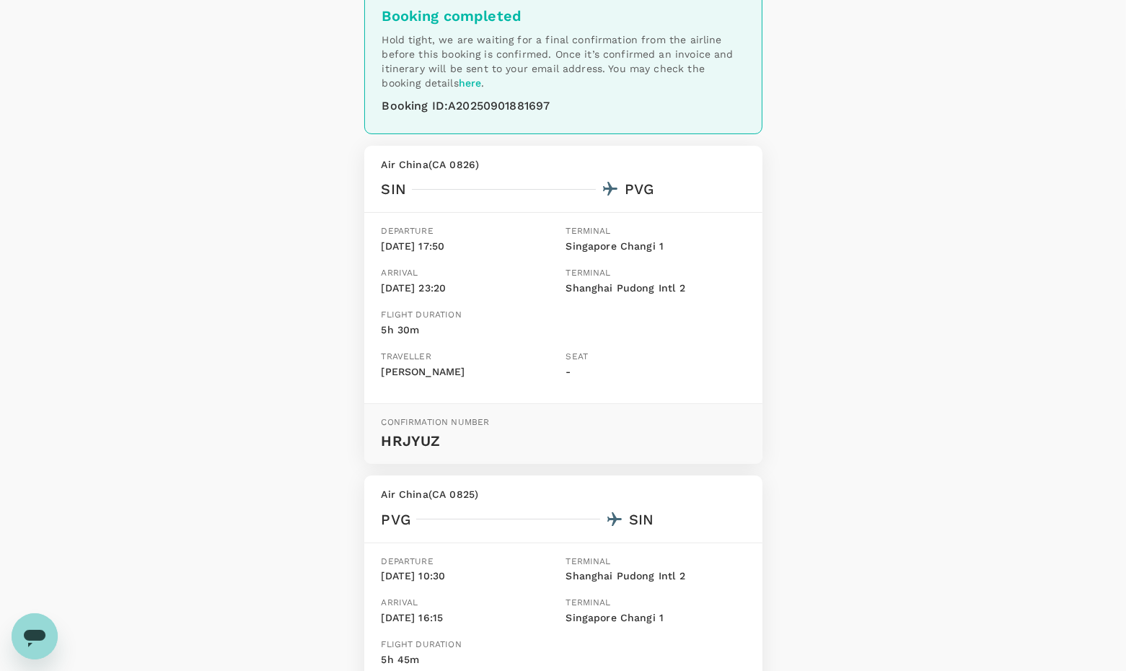
scroll to position [75, 0]
